Goal: Find contact information: Find contact information

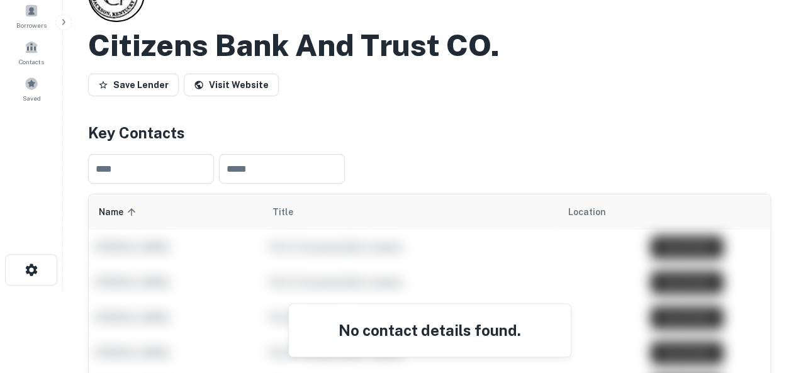
scroll to position [63, 0]
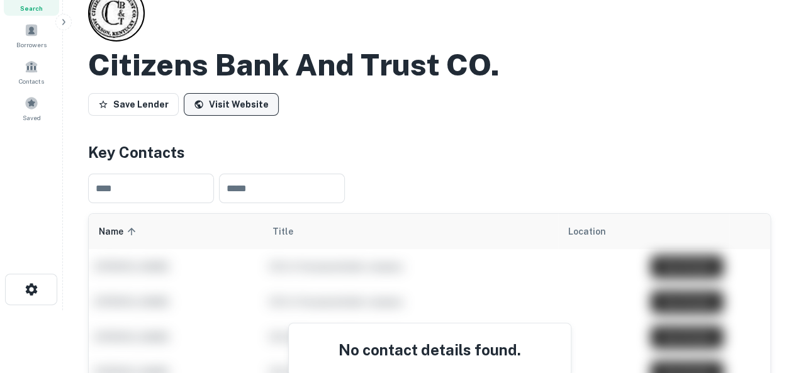
click at [231, 104] on link "Visit Website" at bounding box center [231, 104] width 95 height 23
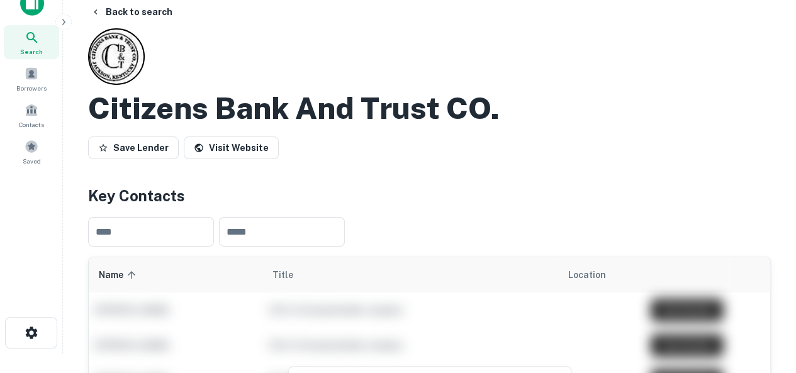
scroll to position [0, 0]
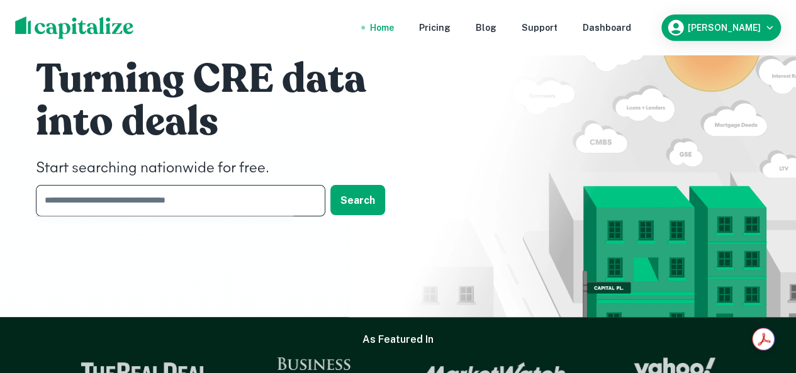
click at [201, 204] on input "text" at bounding box center [176, 200] width 281 height 31
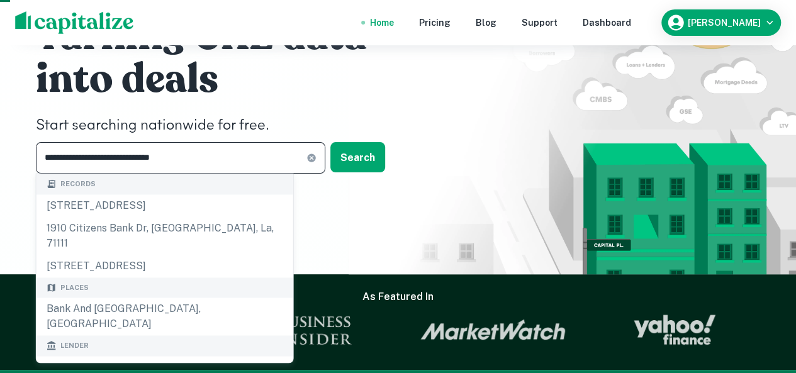
scroll to position [63, 0]
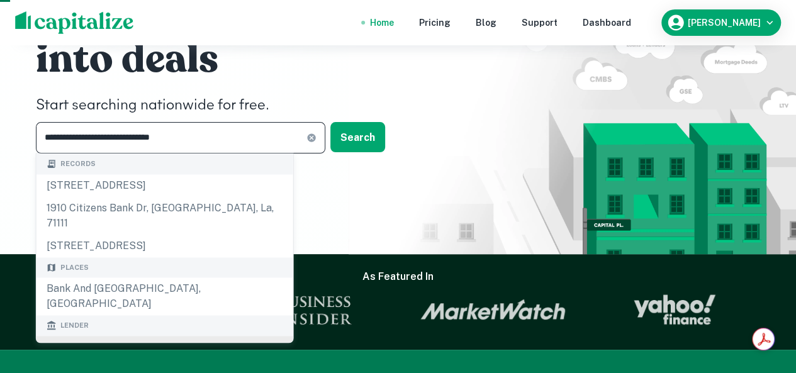
type input "**********"
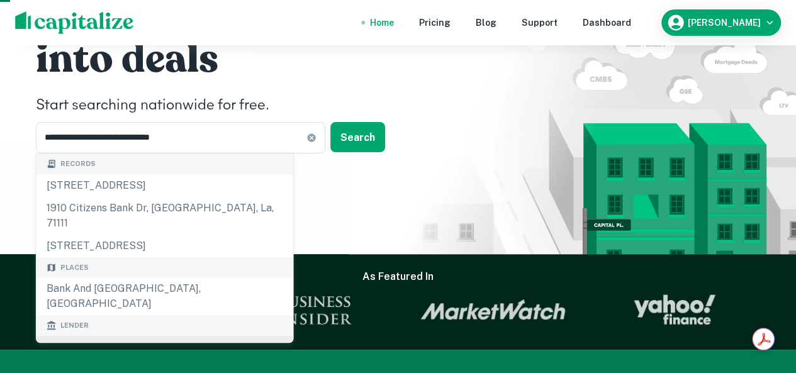
click at [118, 343] on h6 "See all lenders for " Citizens Bank and Trust, [US_STATE] "" at bounding box center [177, 358] width 211 height 30
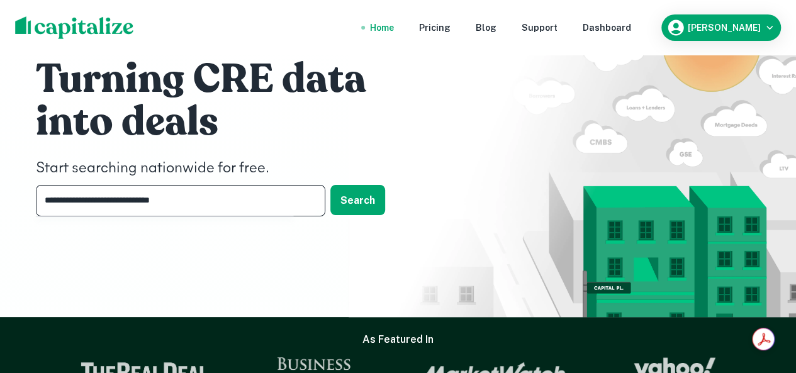
drag, startPoint x: 218, startPoint y: 202, endPoint x: -45, endPoint y: 196, distance: 263.6
click at [0, 196] on html "**********" at bounding box center [398, 186] width 796 height 373
click at [104, 200] on input "*" at bounding box center [171, 200] width 270 height 31
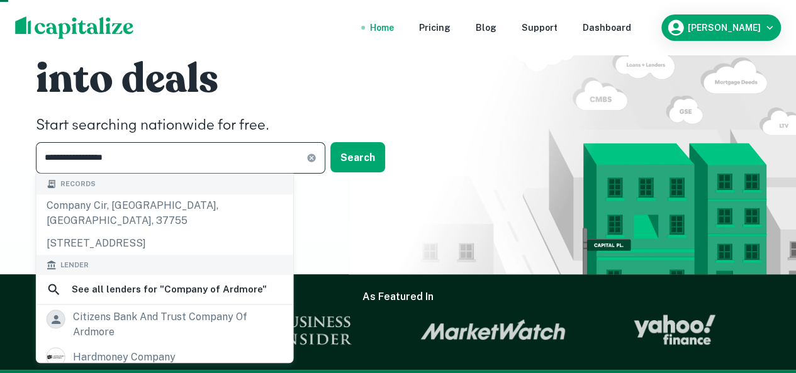
scroll to position [63, 0]
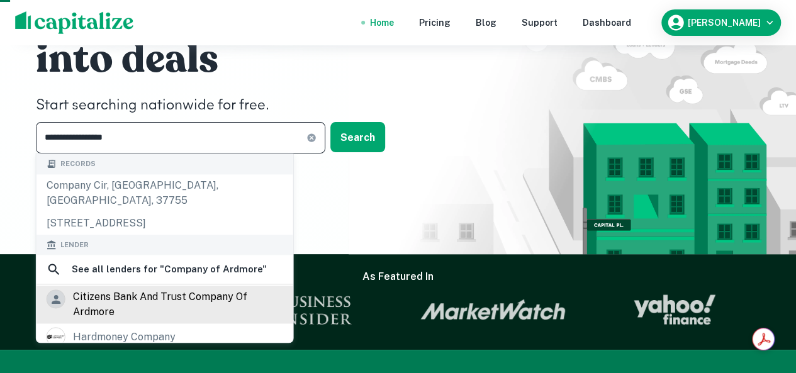
type input "**********"
click at [92, 295] on div "citizens bank and trust company of ardmore" at bounding box center [178, 305] width 210 height 30
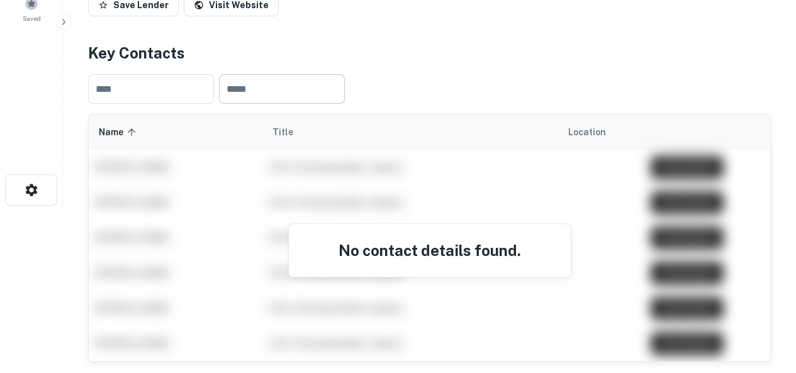
scroll to position [63, 0]
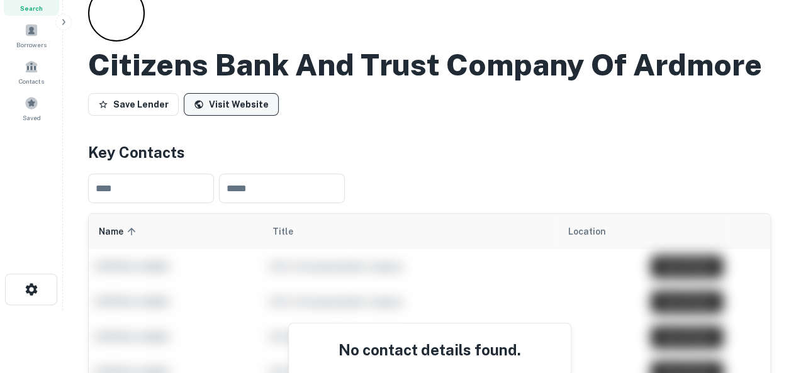
click at [240, 103] on link "Visit Website" at bounding box center [231, 104] width 95 height 23
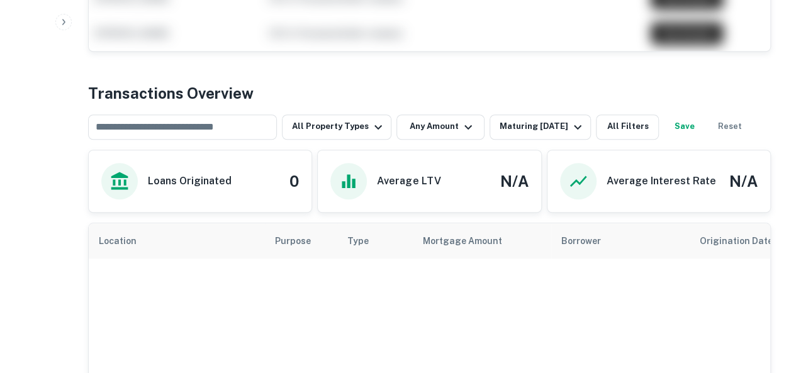
scroll to position [315, 0]
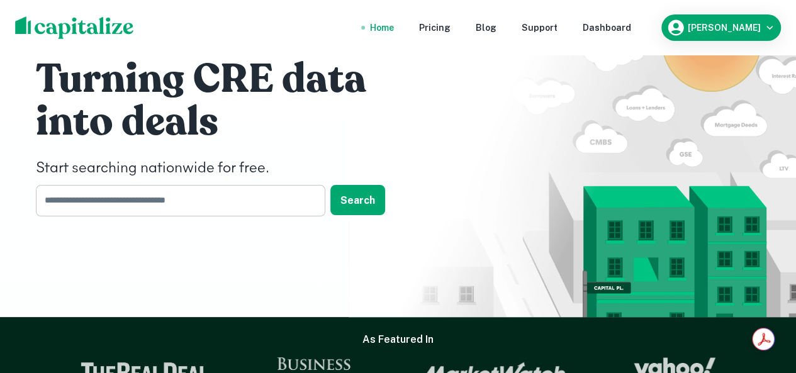
click at [121, 201] on input "text" at bounding box center [176, 200] width 281 height 31
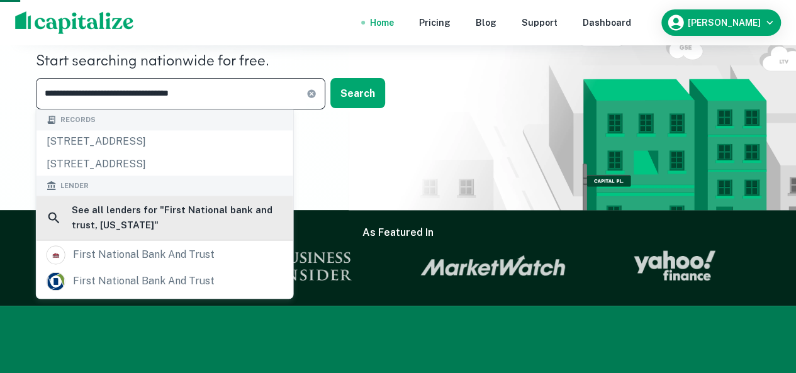
scroll to position [126, 0]
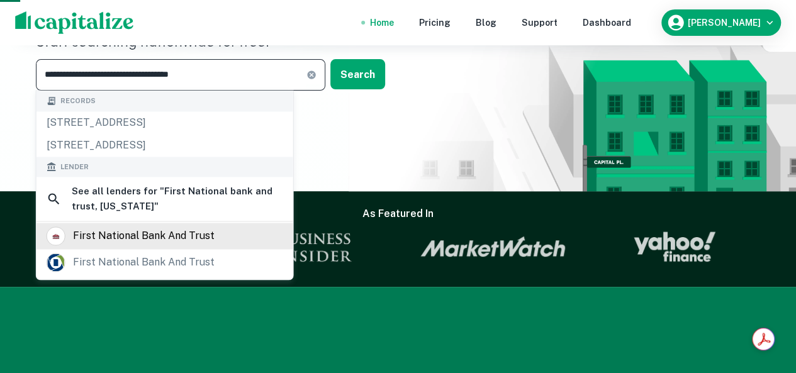
type input "**********"
click at [145, 233] on div "first national bank and trust" at bounding box center [144, 235] width 142 height 19
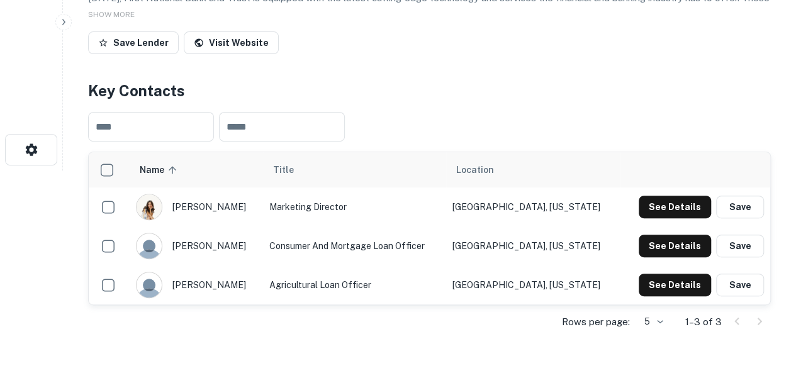
scroll to position [252, 0]
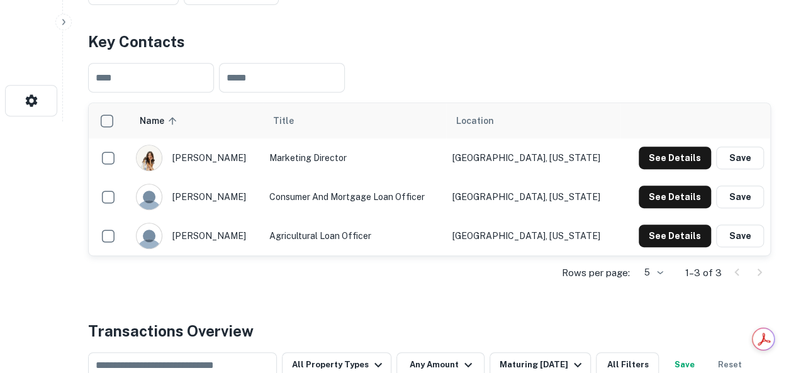
click at [159, 157] on img "scrollable content" at bounding box center [148, 157] width 25 height 25
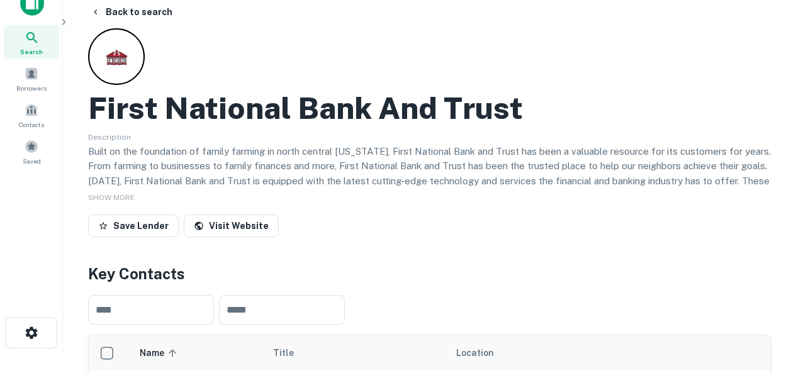
scroll to position [0, 0]
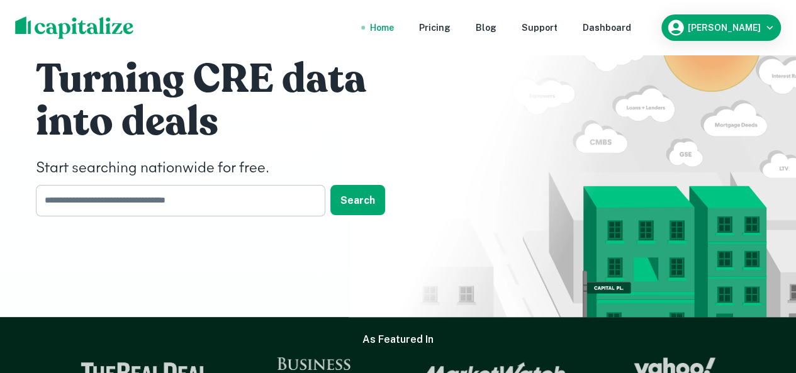
click at [135, 202] on input "text" at bounding box center [176, 200] width 281 height 31
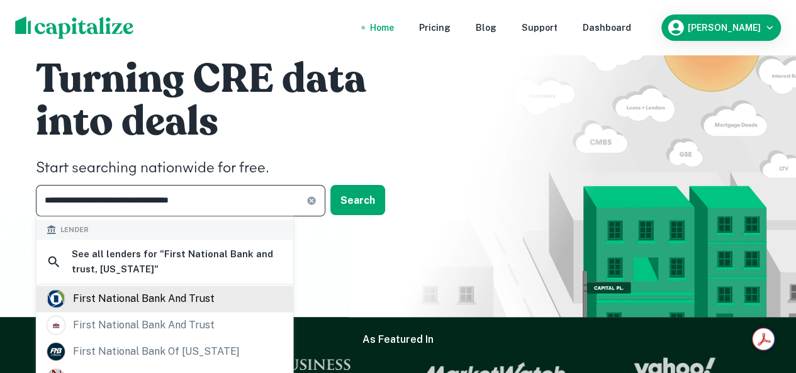
scroll to position [126, 0]
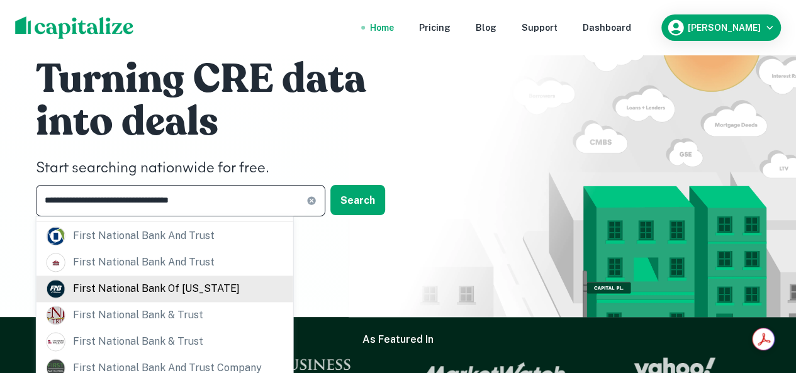
type input "**********"
click at [131, 289] on div "first national bank of [US_STATE]" at bounding box center [156, 288] width 167 height 19
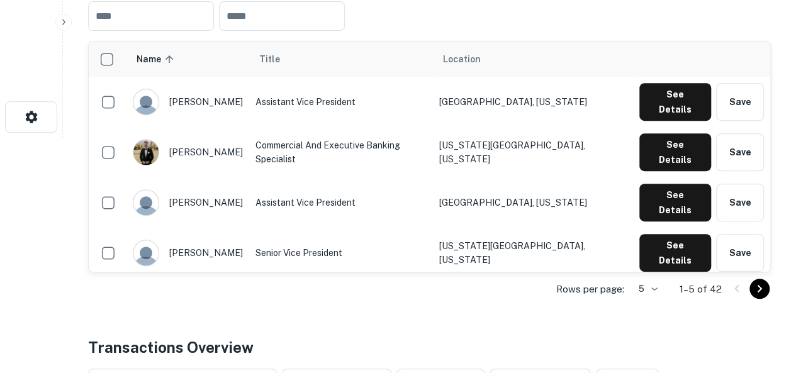
scroll to position [252, 0]
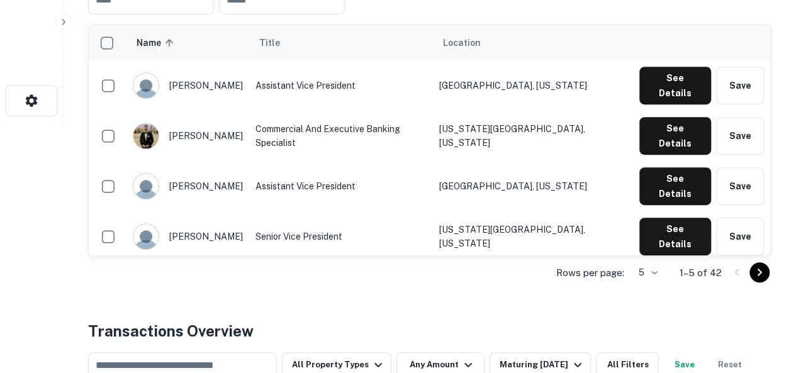
click at [667, 268] on button "See Details" at bounding box center [675, 287] width 72 height 38
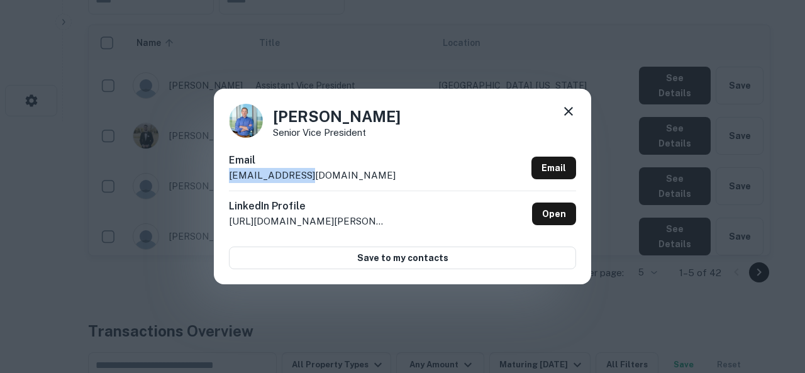
drag, startPoint x: 327, startPoint y: 179, endPoint x: 230, endPoint y: 175, distance: 97.0
click at [230, 175] on div "Email [EMAIL_ADDRESS][DOMAIN_NAME] Email" at bounding box center [402, 172] width 347 height 38
copy p "[EMAIL_ADDRESS][DOMAIN_NAME]"
click at [389, 160] on div "Email [EMAIL_ADDRESS][DOMAIN_NAME] Email" at bounding box center [402, 172] width 347 height 38
click at [570, 110] on icon at bounding box center [568, 111] width 9 height 9
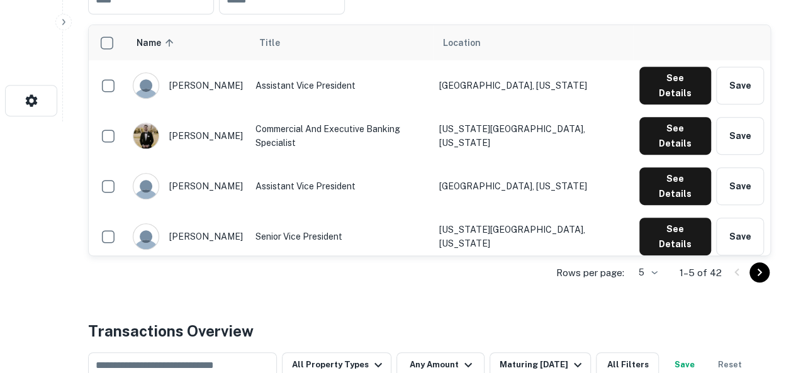
click at [759, 271] on icon "Go to next page" at bounding box center [759, 272] width 15 height 15
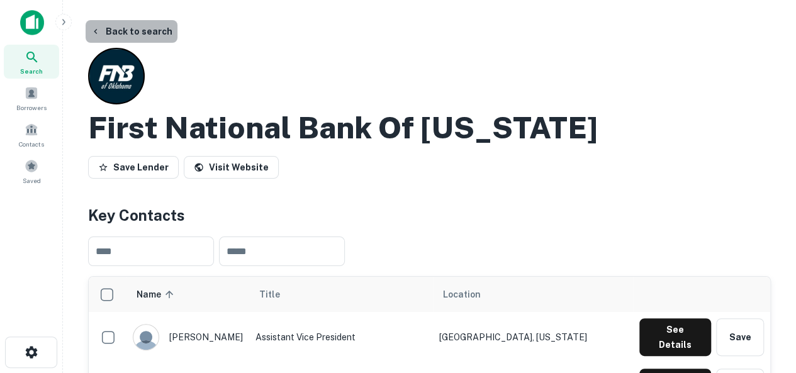
click at [135, 27] on button "Back to search" at bounding box center [132, 31] width 92 height 23
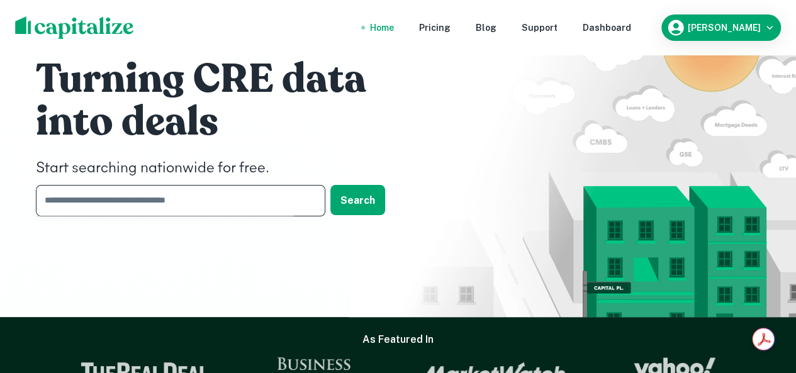
click at [130, 206] on input "text" at bounding box center [176, 200] width 281 height 31
type input "**********"
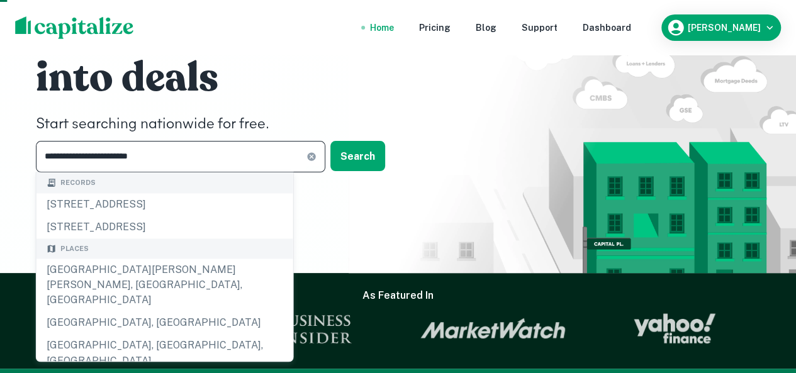
scroll to position [63, 0]
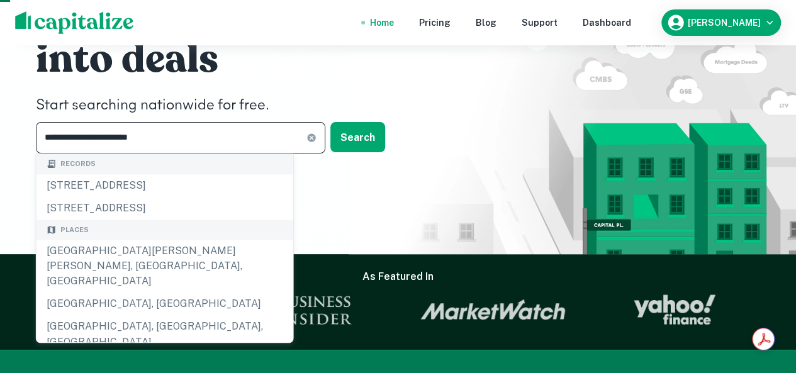
drag, startPoint x: 175, startPoint y: 139, endPoint x: 18, endPoint y: 141, distance: 156.6
click at [18, 141] on div "**********" at bounding box center [398, 95] width 796 height 317
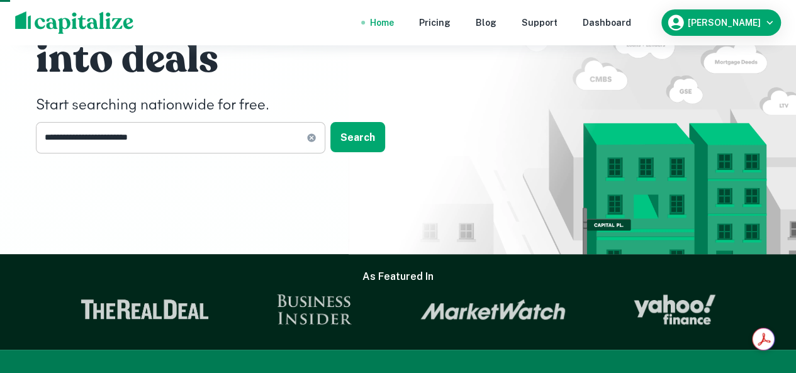
click at [308, 136] on icon at bounding box center [311, 137] width 8 height 8
click at [293, 136] on input "text" at bounding box center [176, 137] width 281 height 31
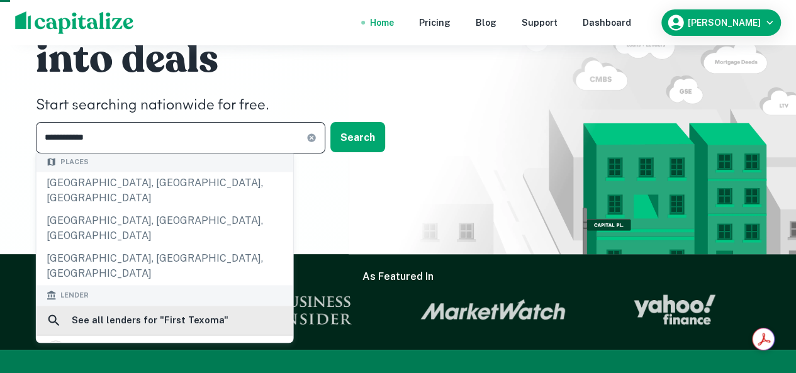
scroll to position [126, 0]
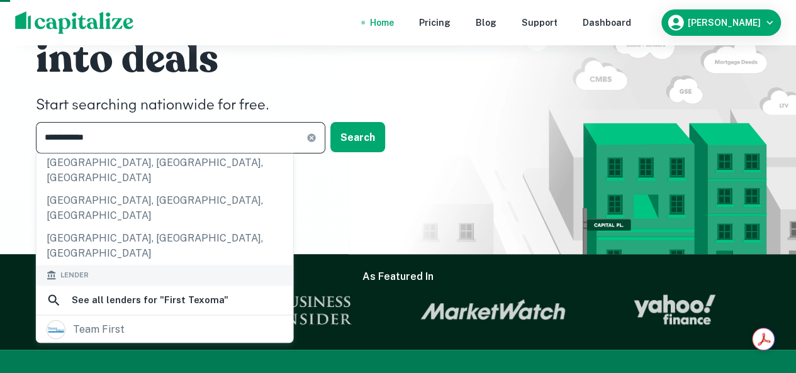
type input "**********"
click at [176, 347] on div "first texoma national bank" at bounding box center [139, 356] width 132 height 19
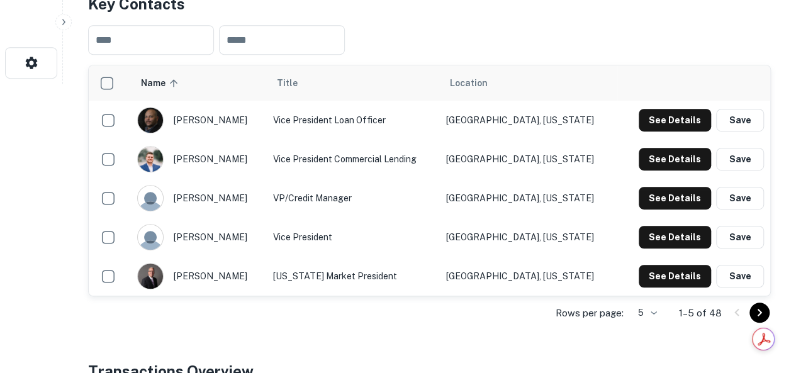
scroll to position [315, 0]
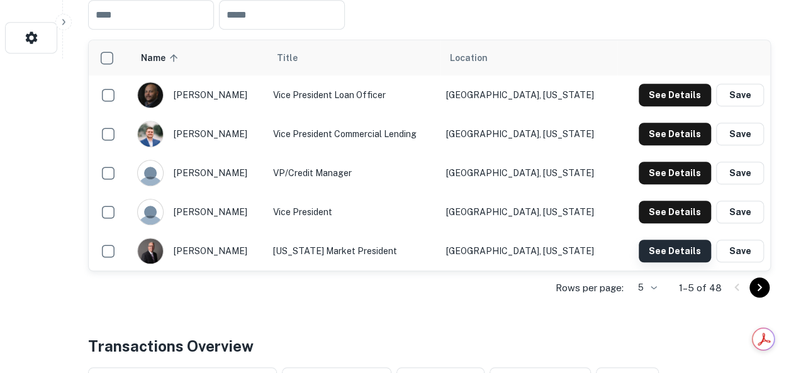
click at [659, 252] on button "See Details" at bounding box center [674, 251] width 72 height 23
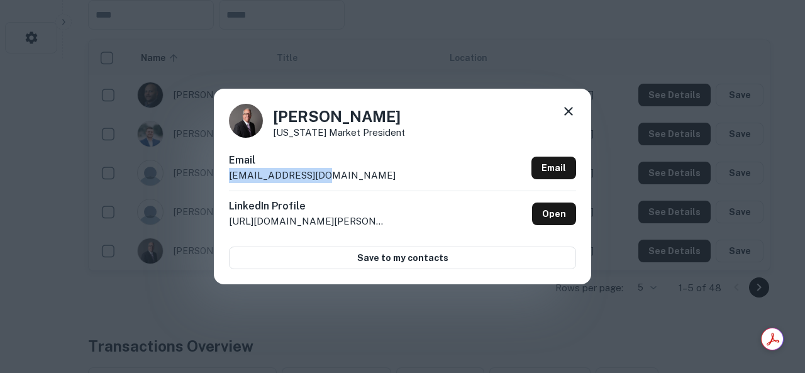
drag, startPoint x: 323, startPoint y: 177, endPoint x: 229, endPoint y: 178, distance: 94.4
click at [229, 178] on div "Email [EMAIL_ADDRESS][DOMAIN_NAME] Email" at bounding box center [402, 172] width 347 height 38
copy p "[EMAIL_ADDRESS][DOMAIN_NAME]"
click at [566, 113] on icon at bounding box center [568, 111] width 15 height 15
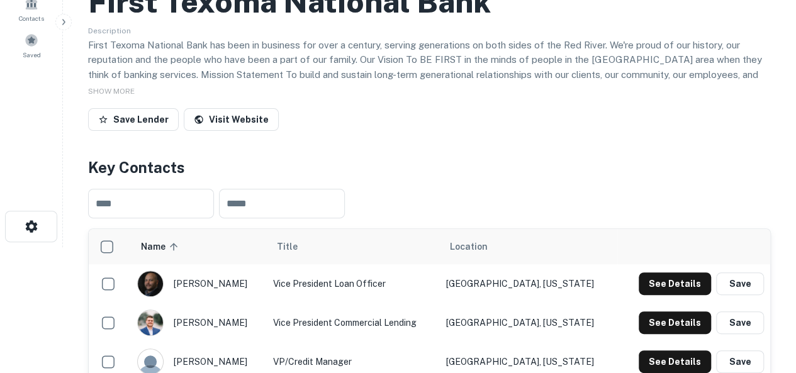
scroll to position [0, 0]
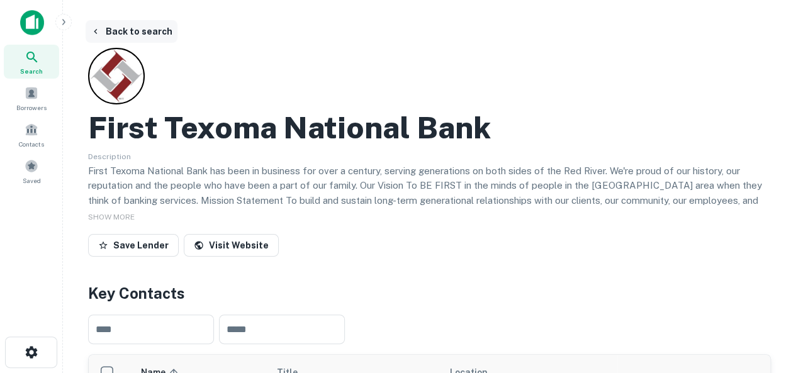
click at [135, 34] on button "Back to search" at bounding box center [132, 31] width 92 height 23
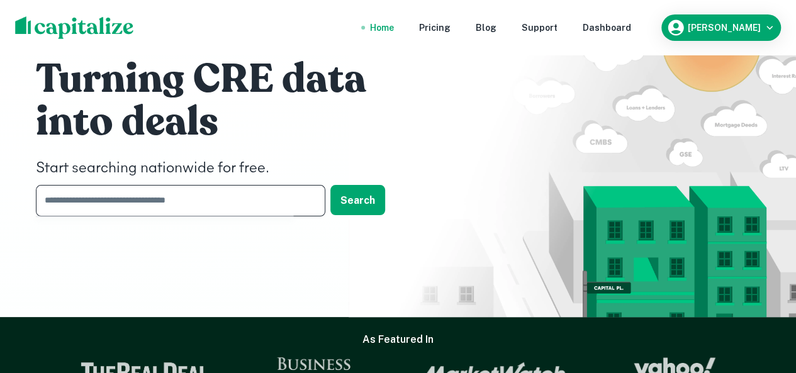
click at [168, 205] on input "text" at bounding box center [176, 200] width 281 height 31
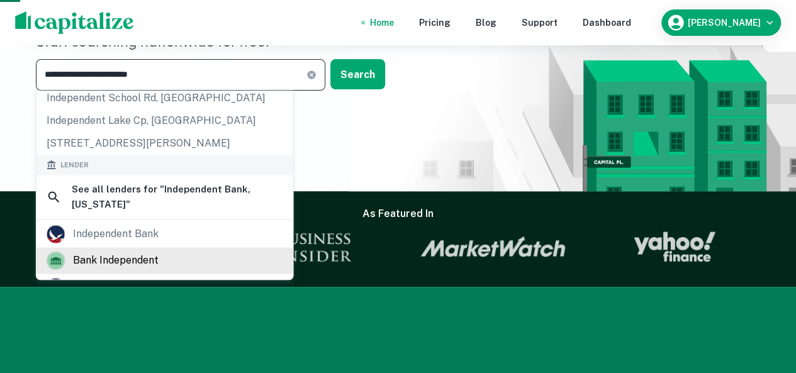
scroll to position [63, 0]
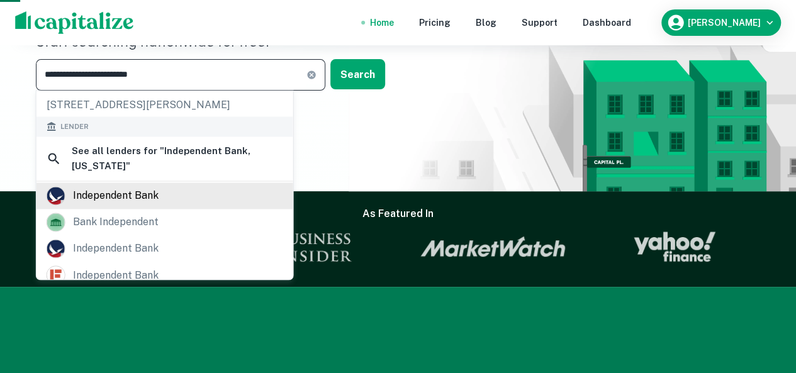
type input "**********"
click at [116, 198] on div "independent bank" at bounding box center [116, 195] width 86 height 19
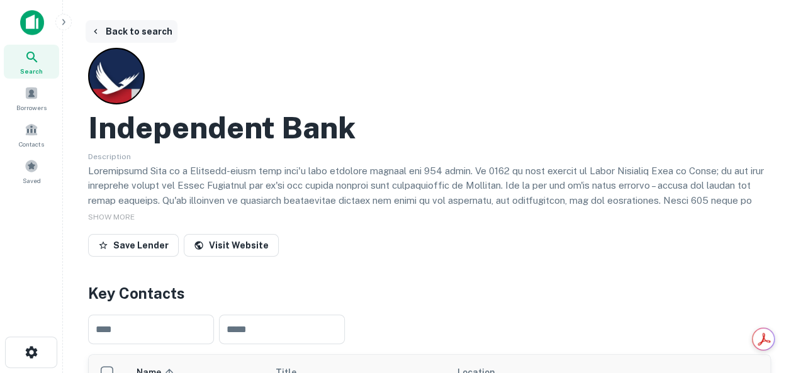
click at [111, 31] on button "Back to search" at bounding box center [132, 31] width 92 height 23
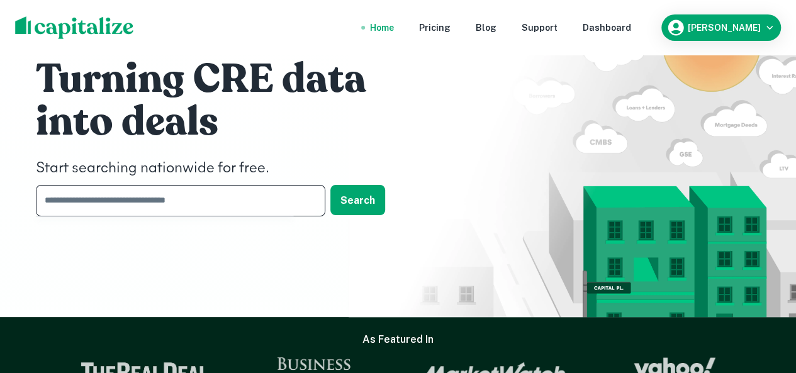
click at [147, 195] on input "text" at bounding box center [176, 200] width 281 height 31
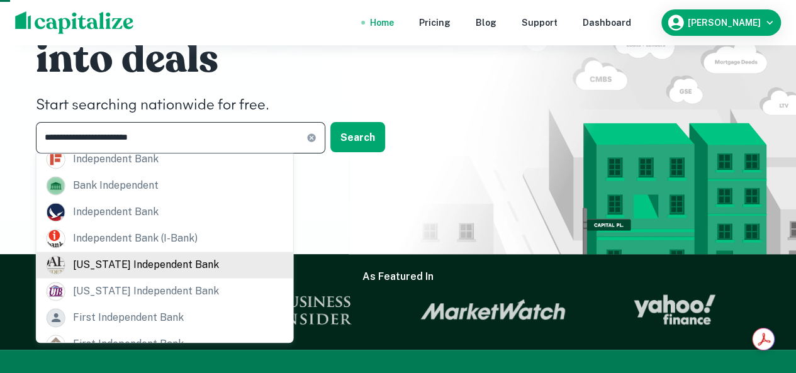
scroll to position [126, 0]
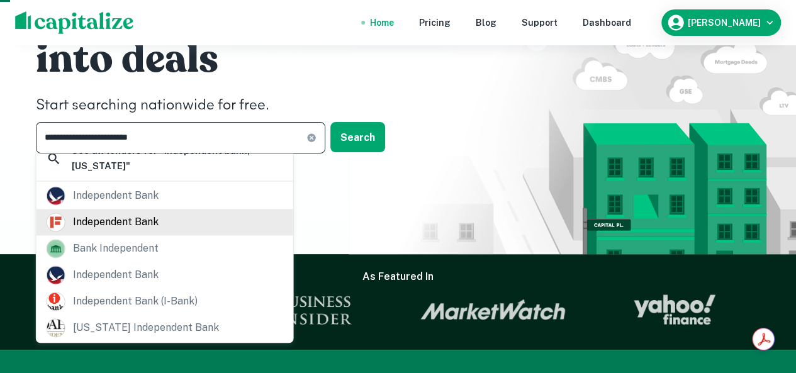
type input "**********"
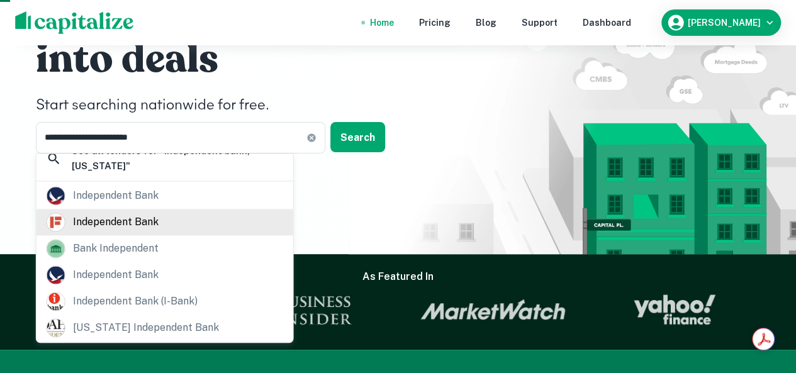
click at [104, 225] on div "independent bank" at bounding box center [116, 222] width 86 height 19
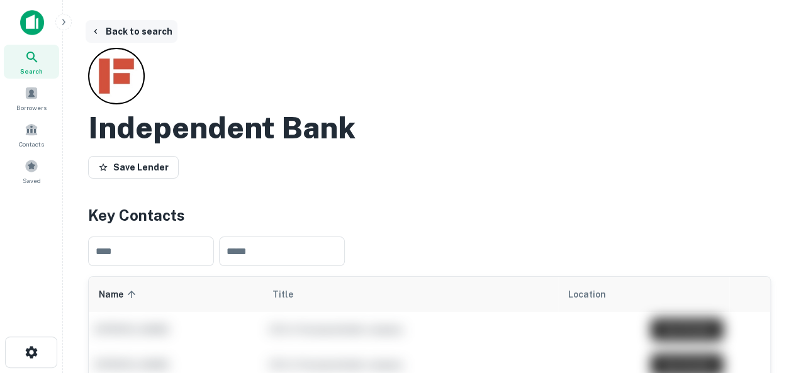
click at [130, 28] on button "Back to search" at bounding box center [132, 31] width 92 height 23
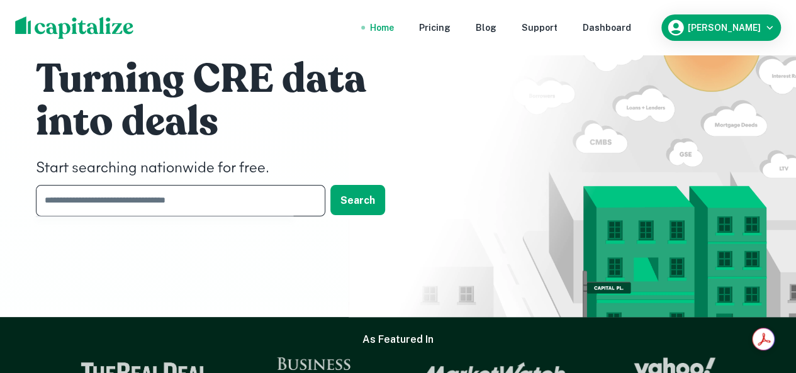
click at [123, 204] on input "text" at bounding box center [176, 200] width 281 height 31
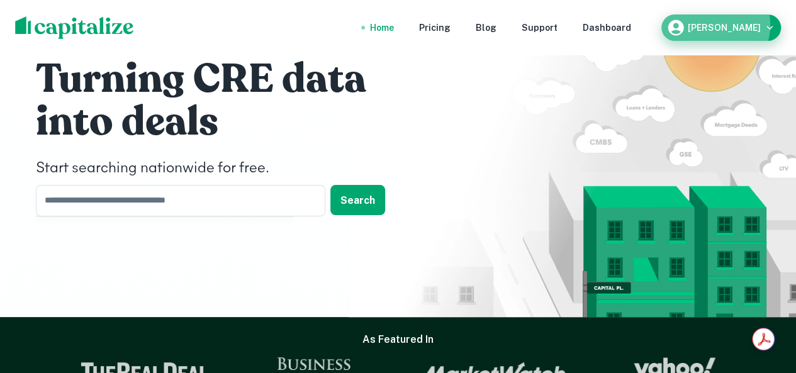
click at [739, 25] on h6 "[PERSON_NAME]" at bounding box center [724, 27] width 73 height 9
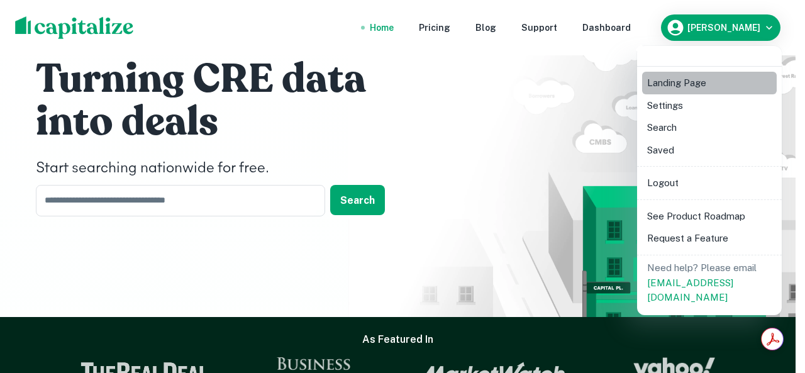
click at [701, 86] on li "Landing Page" at bounding box center [709, 83] width 135 height 23
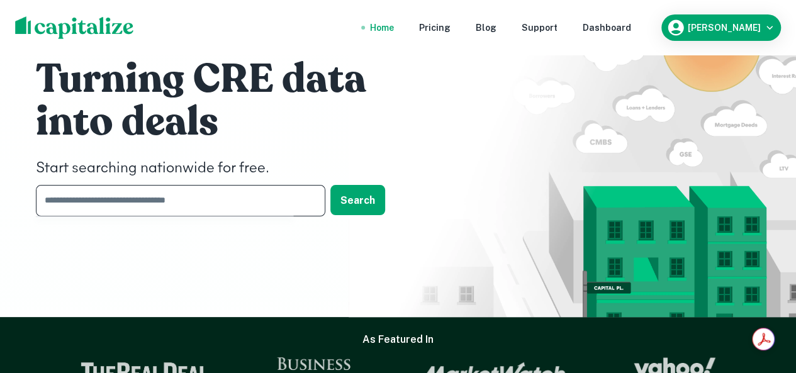
click at [221, 198] on input "text" at bounding box center [176, 200] width 281 height 31
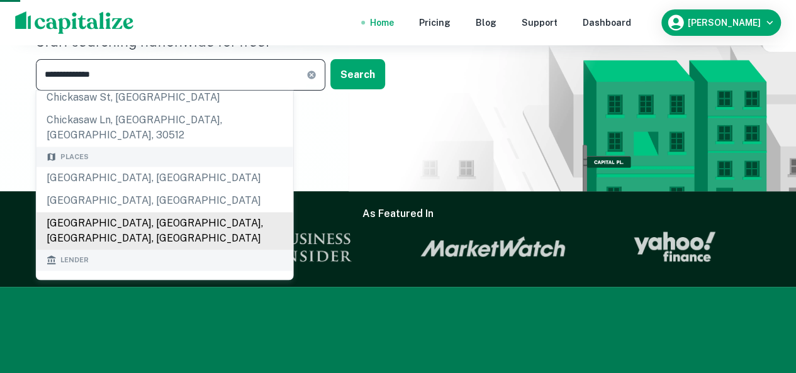
scroll to position [126, 0]
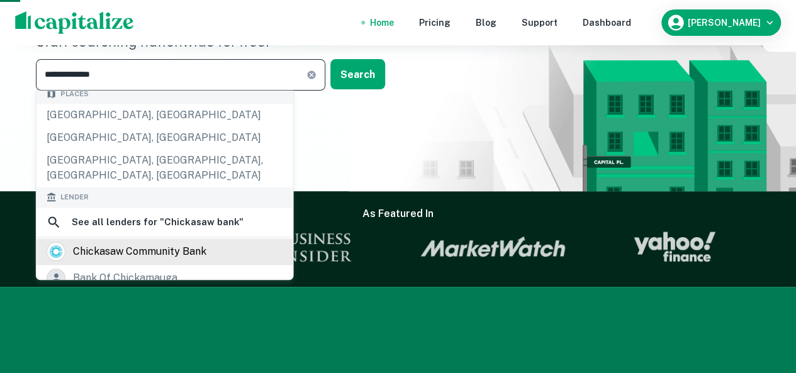
type input "**********"
click at [135, 242] on div "chickasaw community bank" at bounding box center [139, 251] width 133 height 19
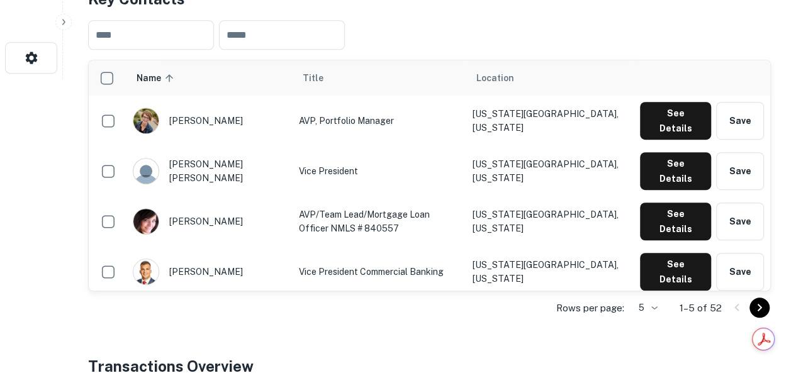
scroll to position [315, 0]
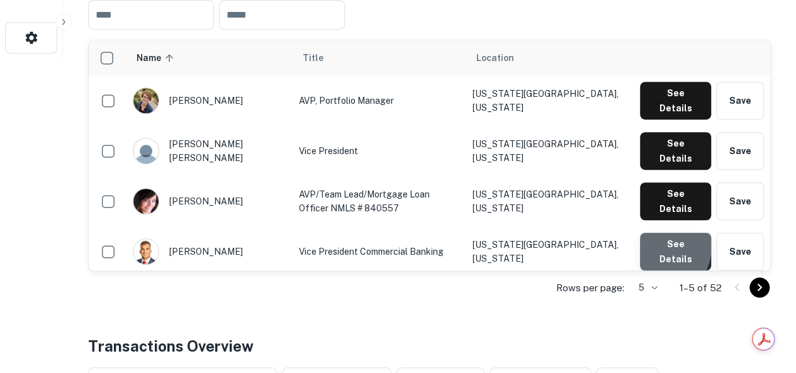
click at [655, 233] on button "See Details" at bounding box center [675, 252] width 71 height 38
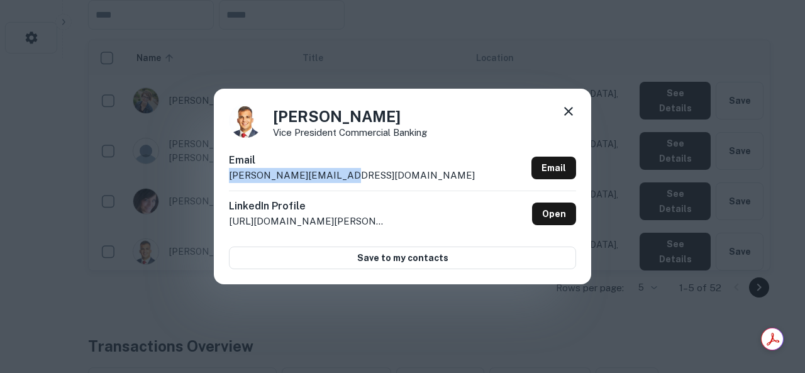
drag, startPoint x: 346, startPoint y: 179, endPoint x: 228, endPoint y: 176, distance: 118.3
click at [228, 176] on div "[PERSON_NAME] Vice President Commercial Banking Email [PERSON_NAME][EMAIL_ADDRE…" at bounding box center [402, 186] width 377 height 195
copy p "[PERSON_NAME][EMAIL_ADDRESS][DOMAIN_NAME]"
drag, startPoint x: 565, startPoint y: 112, endPoint x: 531, endPoint y: 112, distance: 34.6
click at [565, 112] on icon at bounding box center [568, 111] width 15 height 15
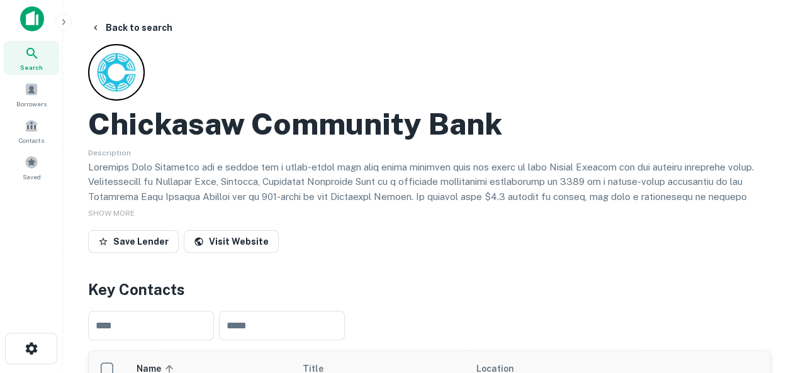
scroll to position [0, 0]
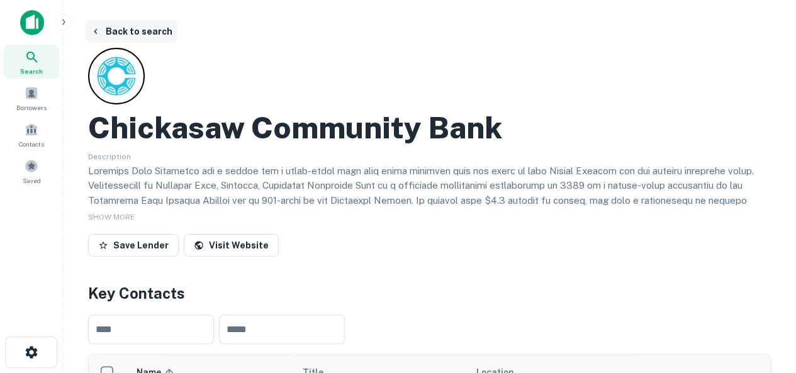
click at [125, 32] on button "Back to search" at bounding box center [132, 31] width 92 height 23
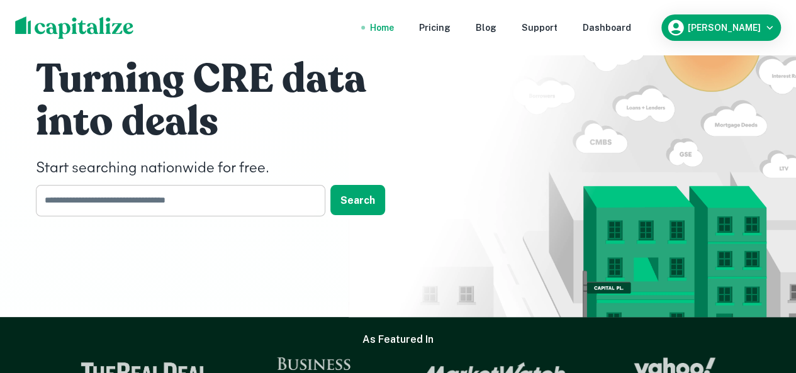
click at [160, 207] on input "text" at bounding box center [176, 200] width 281 height 31
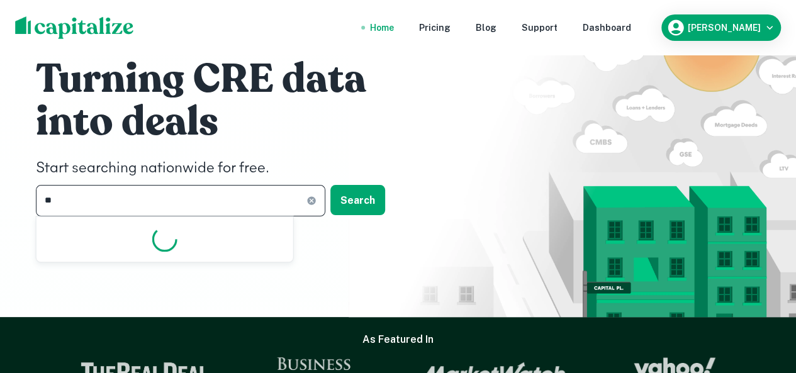
type input "*"
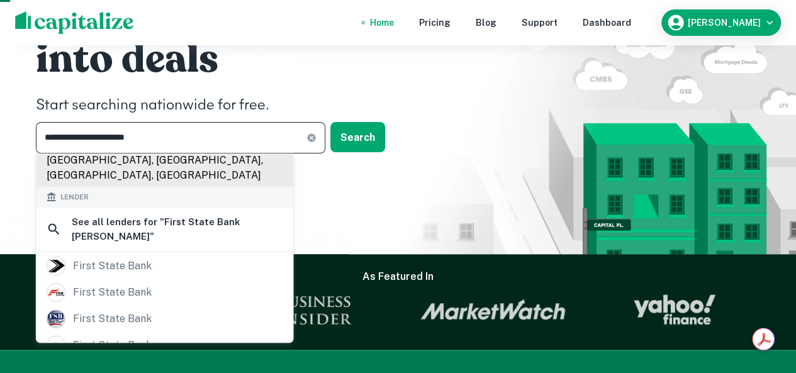
scroll to position [92, 0]
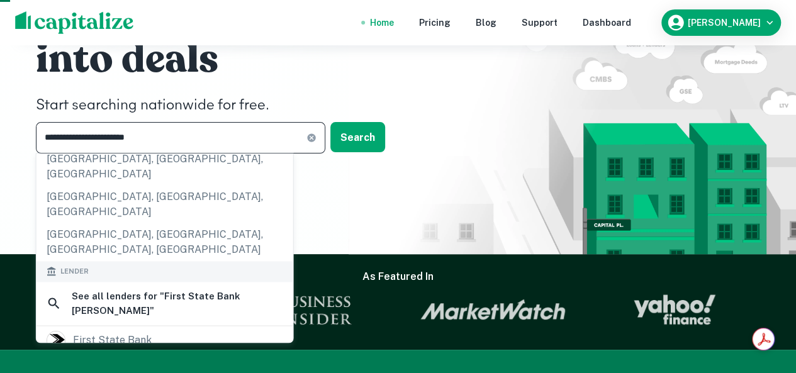
type input "**********"
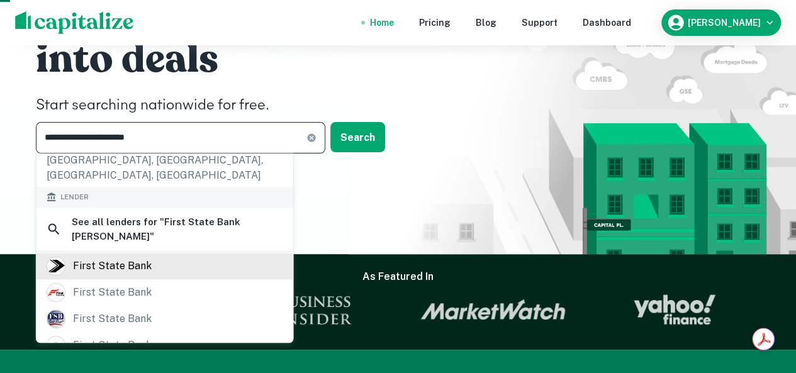
scroll to position [155, 0]
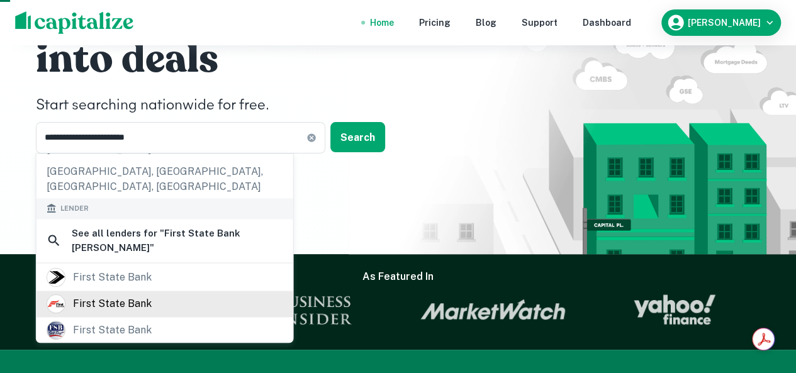
click at [120, 294] on div "first state bank" at bounding box center [112, 303] width 79 height 19
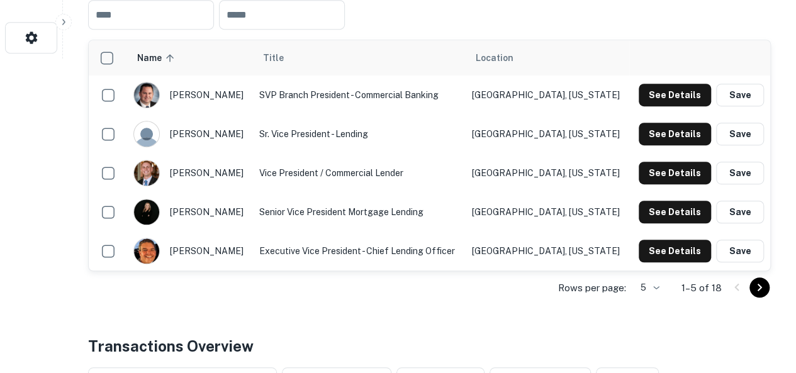
scroll to position [252, 0]
